Goal: Transaction & Acquisition: Purchase product/service

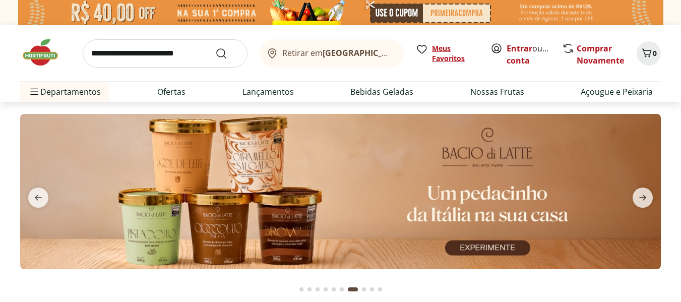
click at [440, 50] on span "Meus Favoritos" at bounding box center [455, 53] width 46 height 20
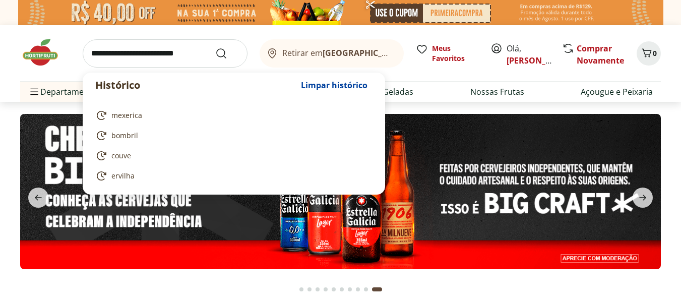
click at [180, 53] on input "search" at bounding box center [165, 53] width 165 height 28
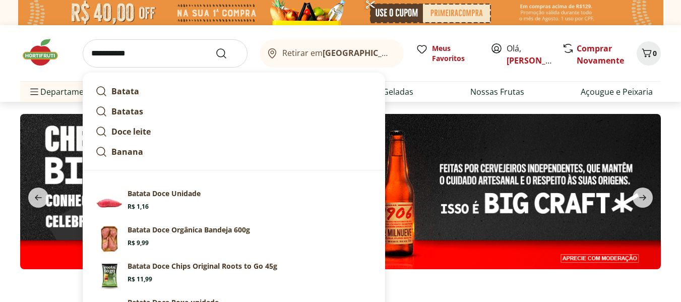
type input "**********"
click at [215, 47] on button "Submit Search" at bounding box center [227, 53] width 24 height 12
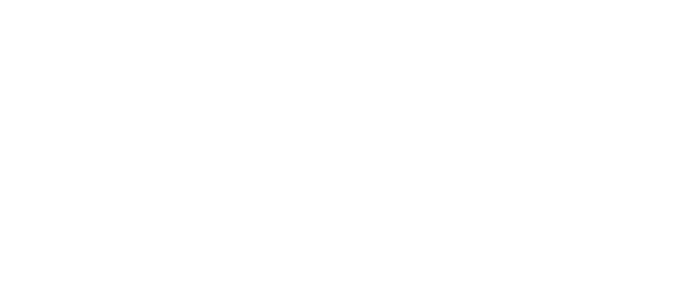
select select "**********"
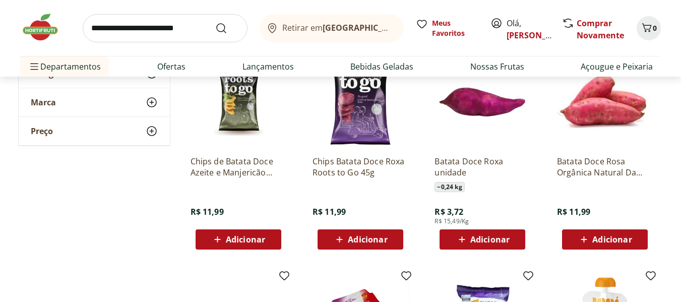
scroll to position [403, 0]
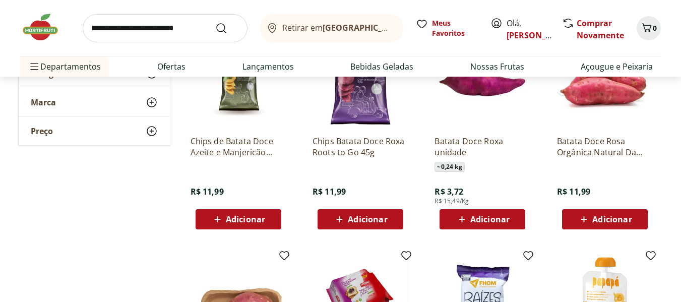
click at [460, 142] on p "Batata Doce Roxa unidade" at bounding box center [483, 147] width 96 height 22
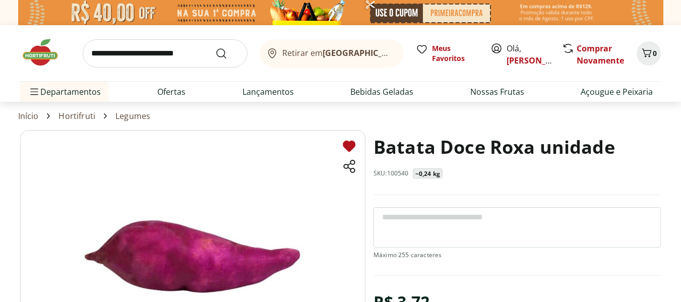
click at [345, 146] on icon at bounding box center [349, 146] width 13 height 11
click at [444, 54] on span "Meus Favoritos" at bounding box center [455, 53] width 46 height 20
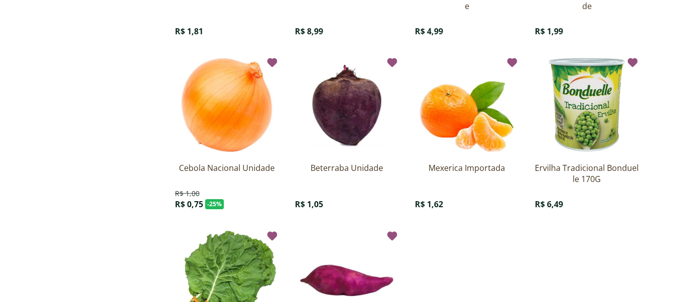
scroll to position [423, 0]
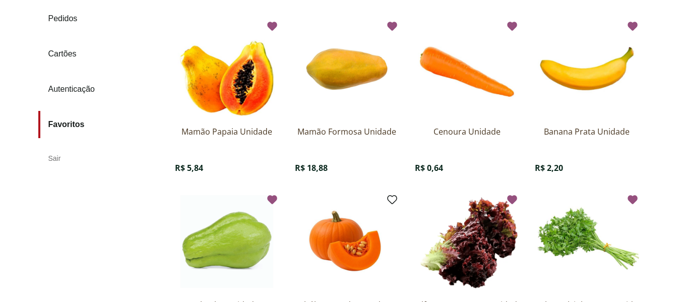
scroll to position [0, 0]
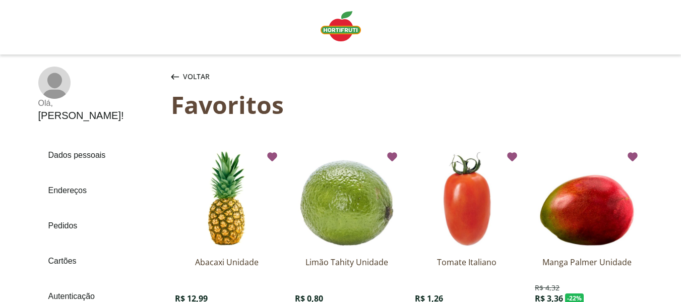
click at [339, 24] on img "Linha de sessão" at bounding box center [341, 26] width 40 height 30
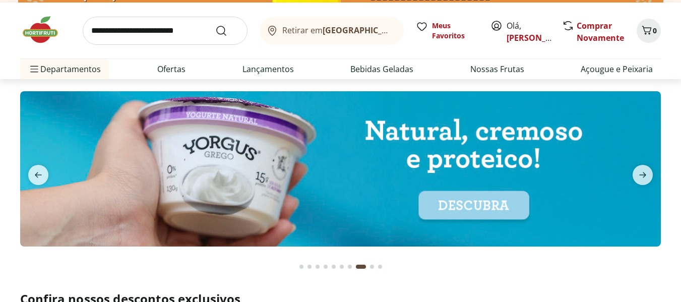
scroll to position [20, 0]
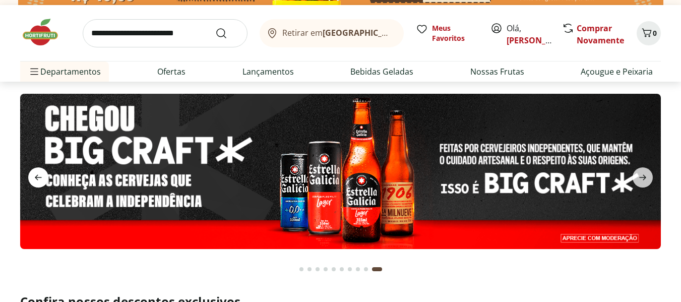
click at [36, 178] on icon "previous" at bounding box center [38, 178] width 7 height 6
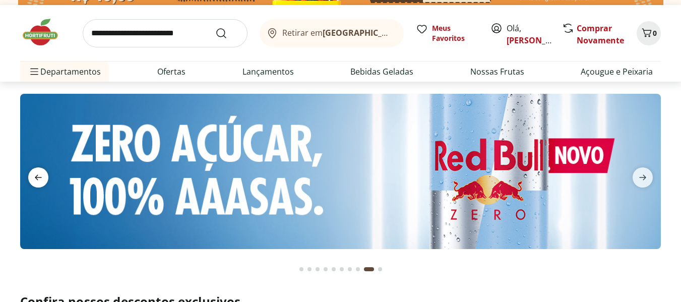
click at [36, 178] on icon "previous" at bounding box center [38, 178] width 7 height 6
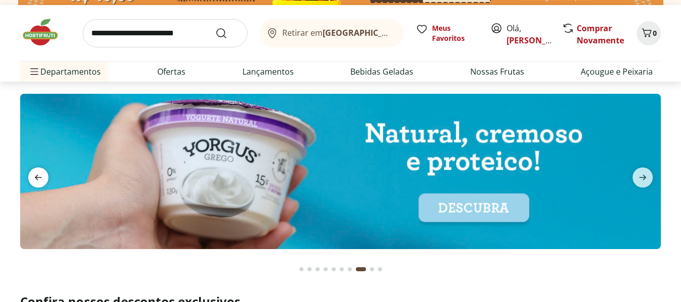
click at [36, 178] on icon "previous" at bounding box center [38, 178] width 7 height 6
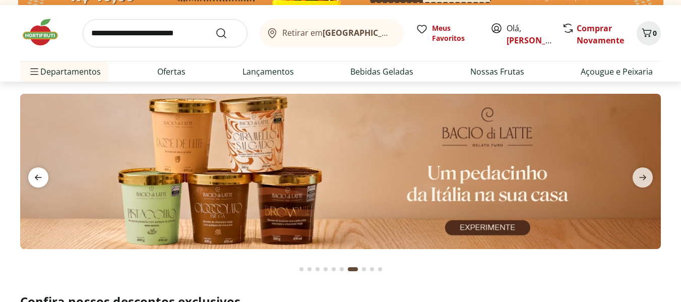
click at [36, 178] on icon "previous" at bounding box center [38, 178] width 7 height 6
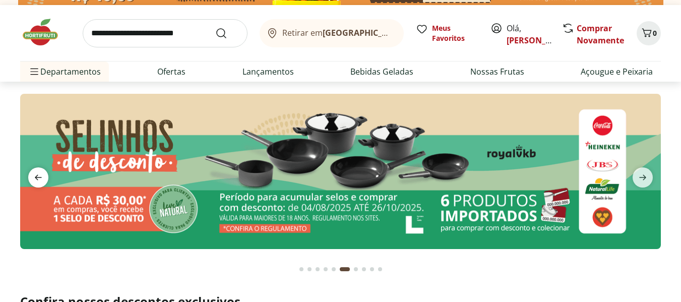
click at [36, 178] on icon "previous" at bounding box center [38, 178] width 7 height 6
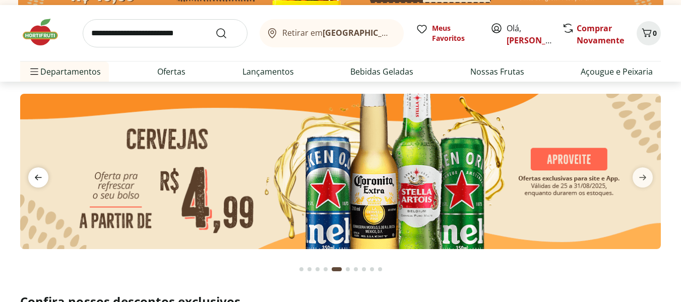
click at [36, 178] on icon "previous" at bounding box center [38, 178] width 7 height 6
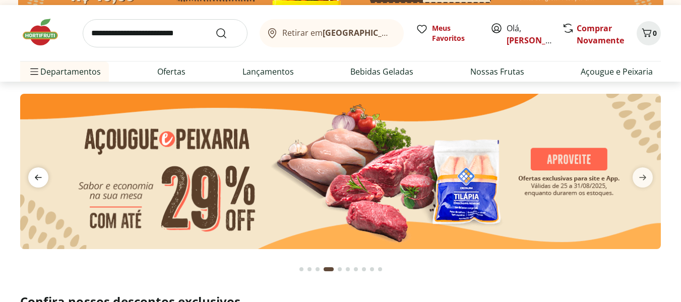
click at [36, 178] on icon "previous" at bounding box center [38, 178] width 7 height 6
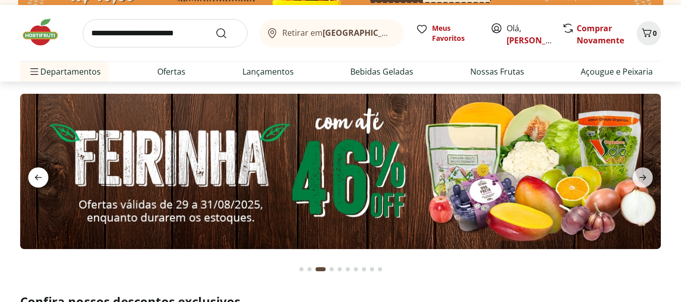
click at [36, 178] on icon "previous" at bounding box center [38, 178] width 7 height 6
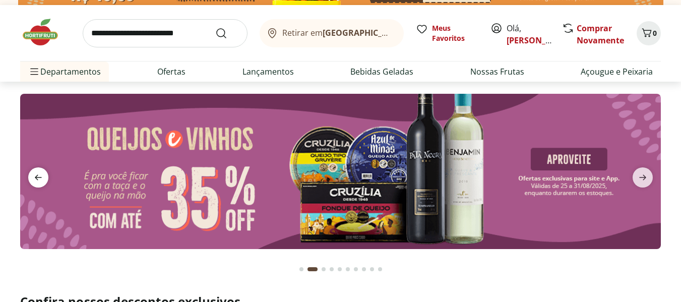
click at [36, 178] on icon "previous" at bounding box center [38, 178] width 7 height 6
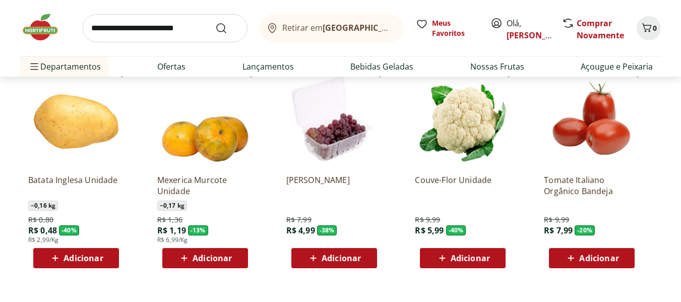
scroll to position [827, 0]
